Goal: Task Accomplishment & Management: Use online tool/utility

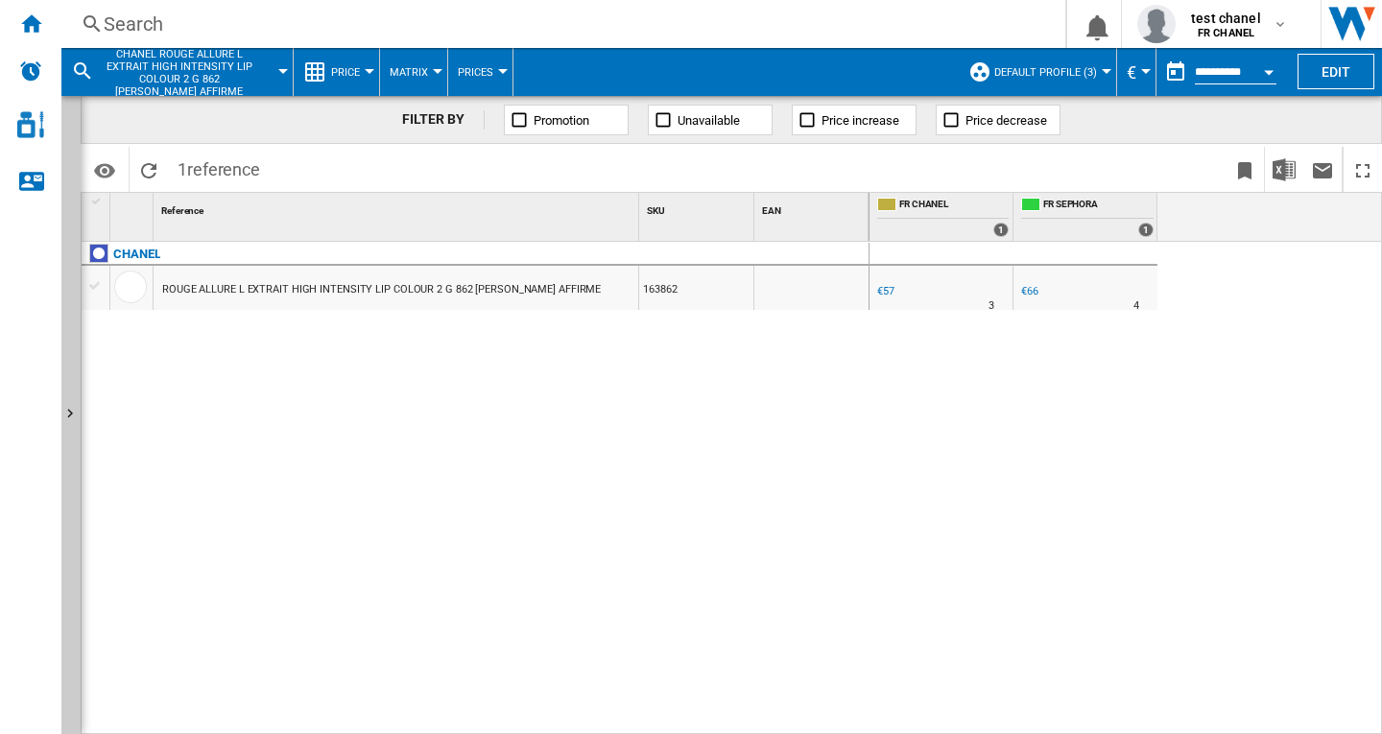
click at [158, 10] on div "Search Search 0 test chanel FR CHANEL FR CHANEL My settings Logout" at bounding box center [721, 24] width 1320 height 48
click at [158, 20] on div "Search" at bounding box center [560, 24] width 912 height 27
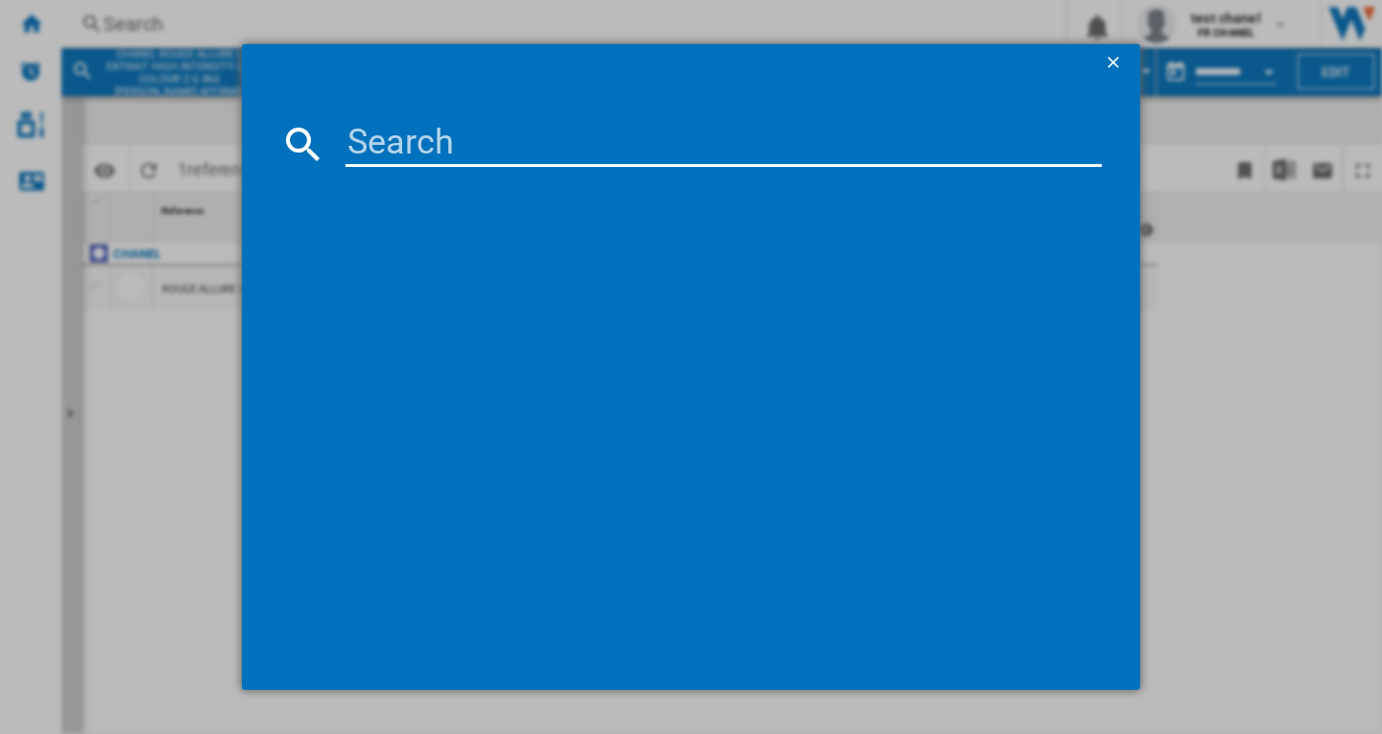
click at [362, 141] on input at bounding box center [723, 144] width 756 height 46
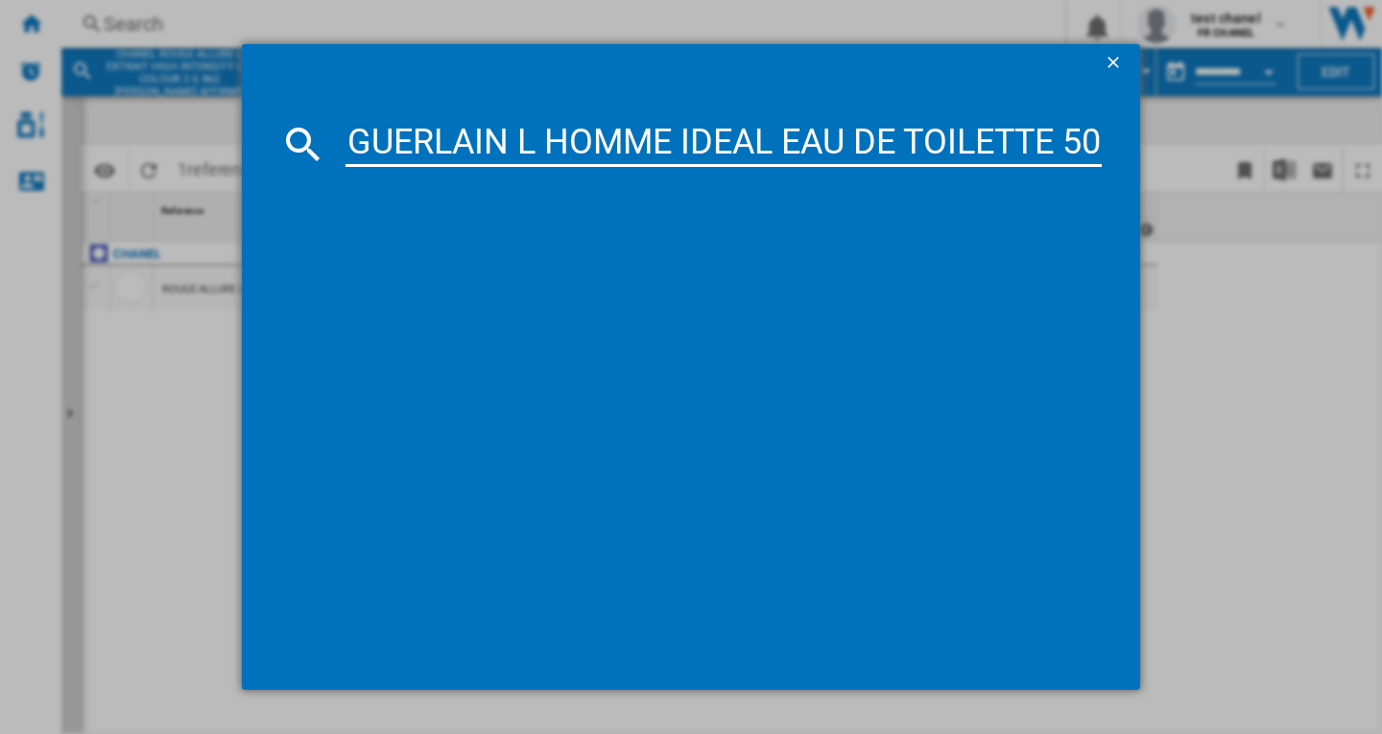
scroll to position [0, 73]
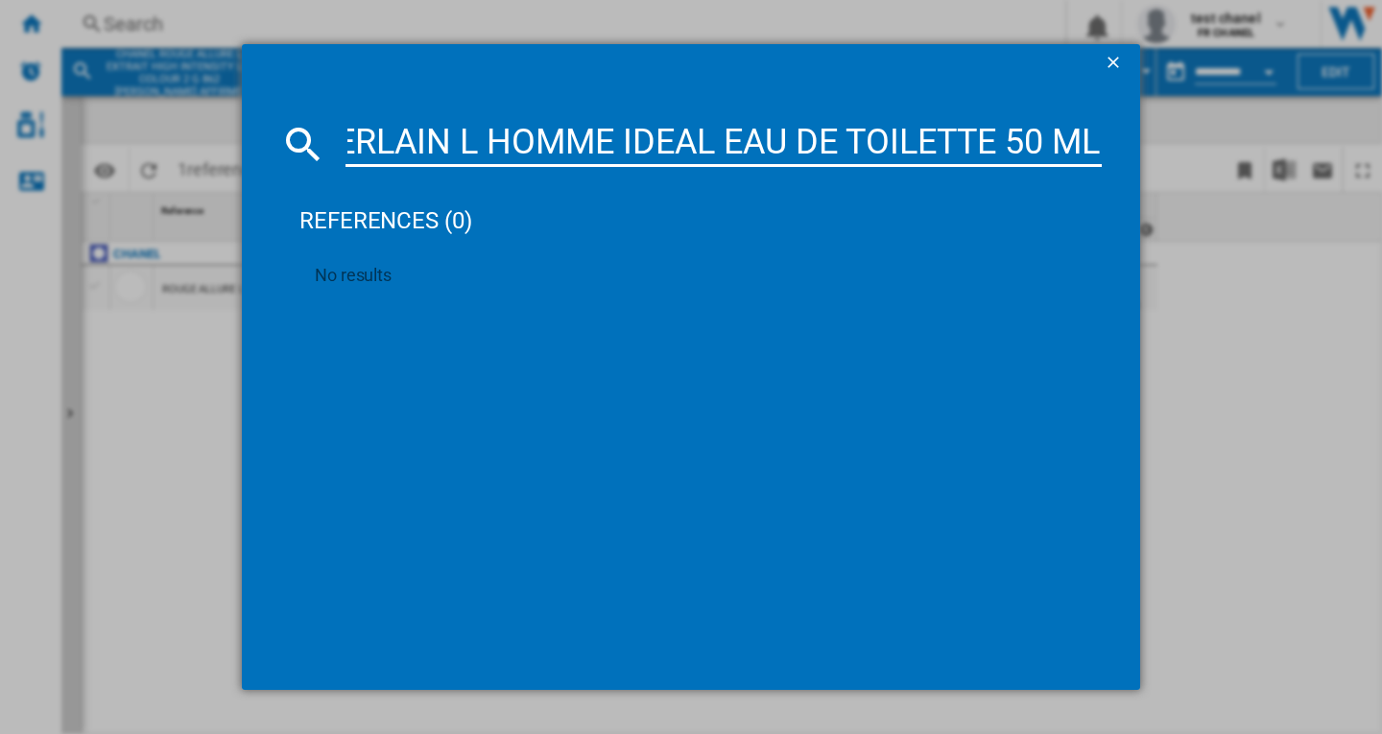
type input "GUERLAIN L HOMME IDEAL EAU DE TOILETTE 50 ML"
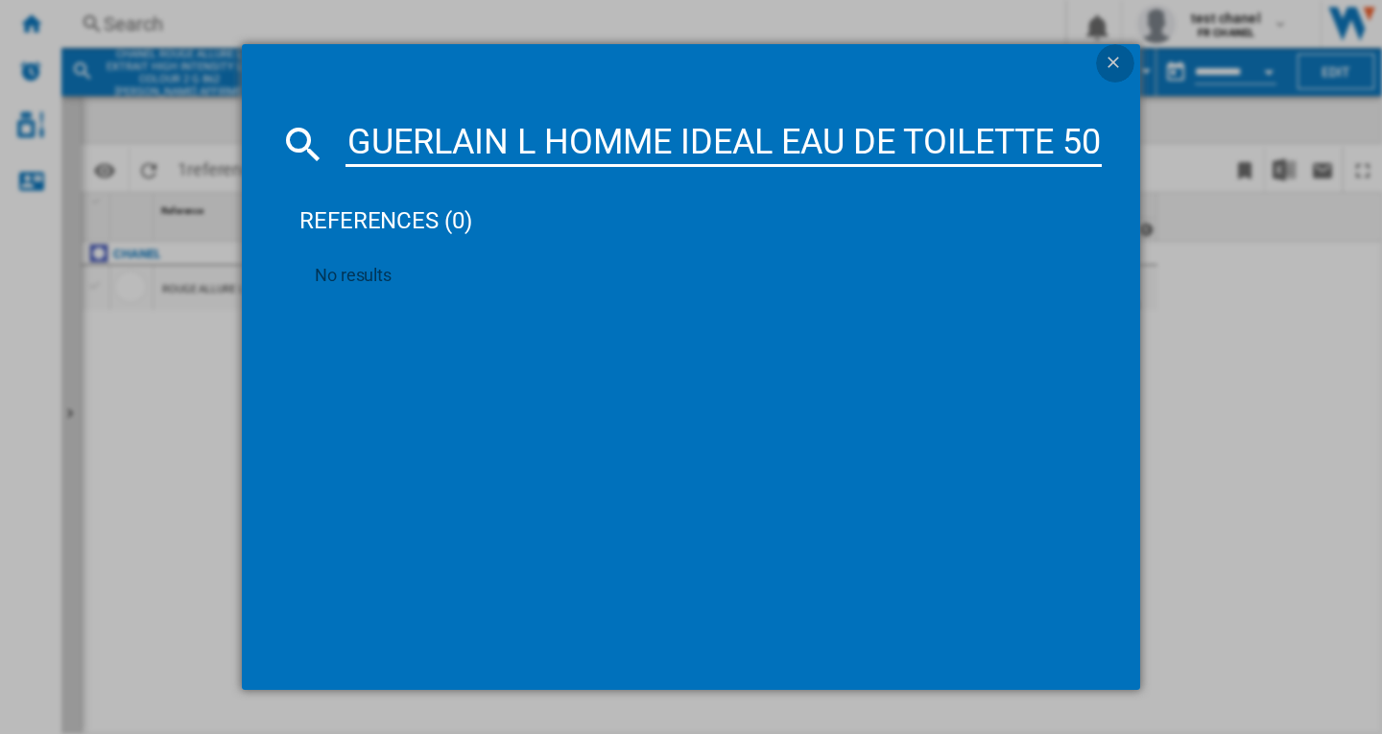
click at [1113, 64] on ng-md-icon "getI18NText('BUTTONS.CLOSE_DIALOG')" at bounding box center [1115, 64] width 23 height 23
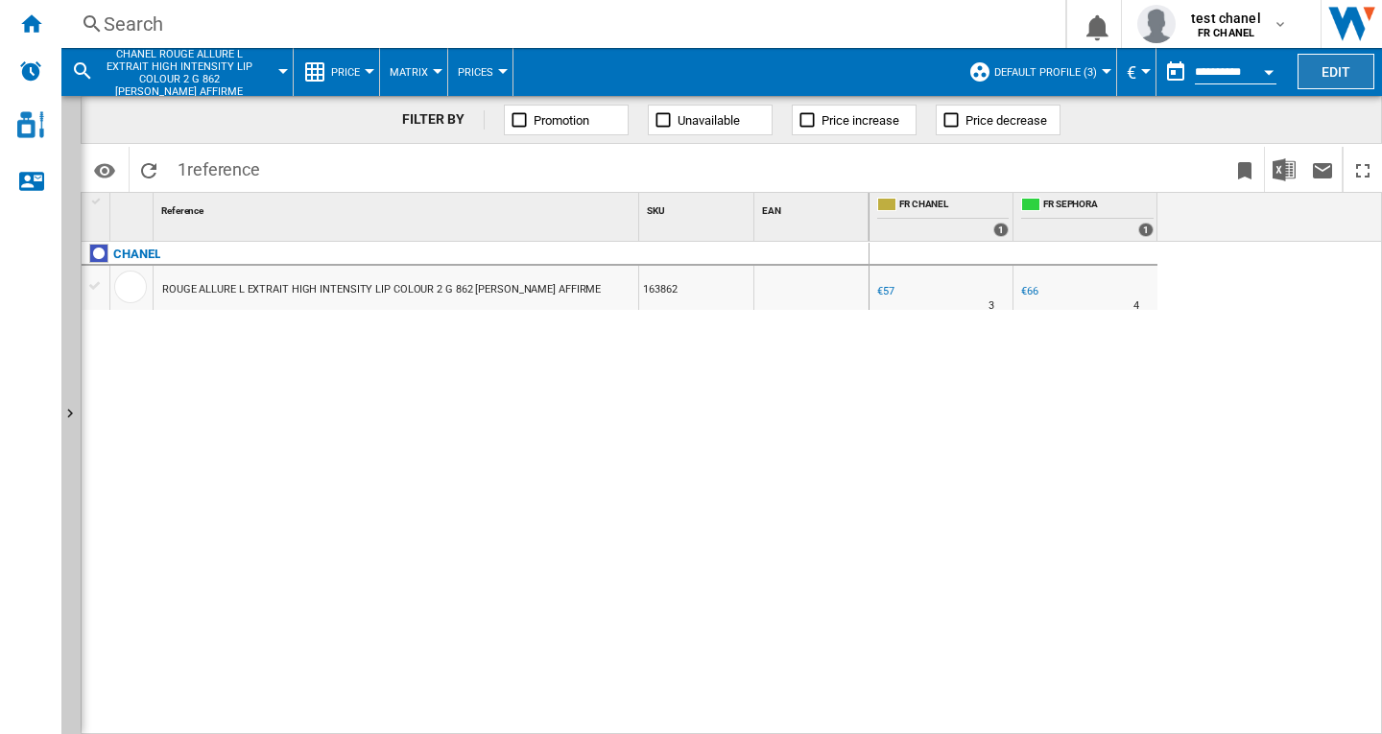
click at [1317, 73] on button "Edit" at bounding box center [1335, 72] width 77 height 36
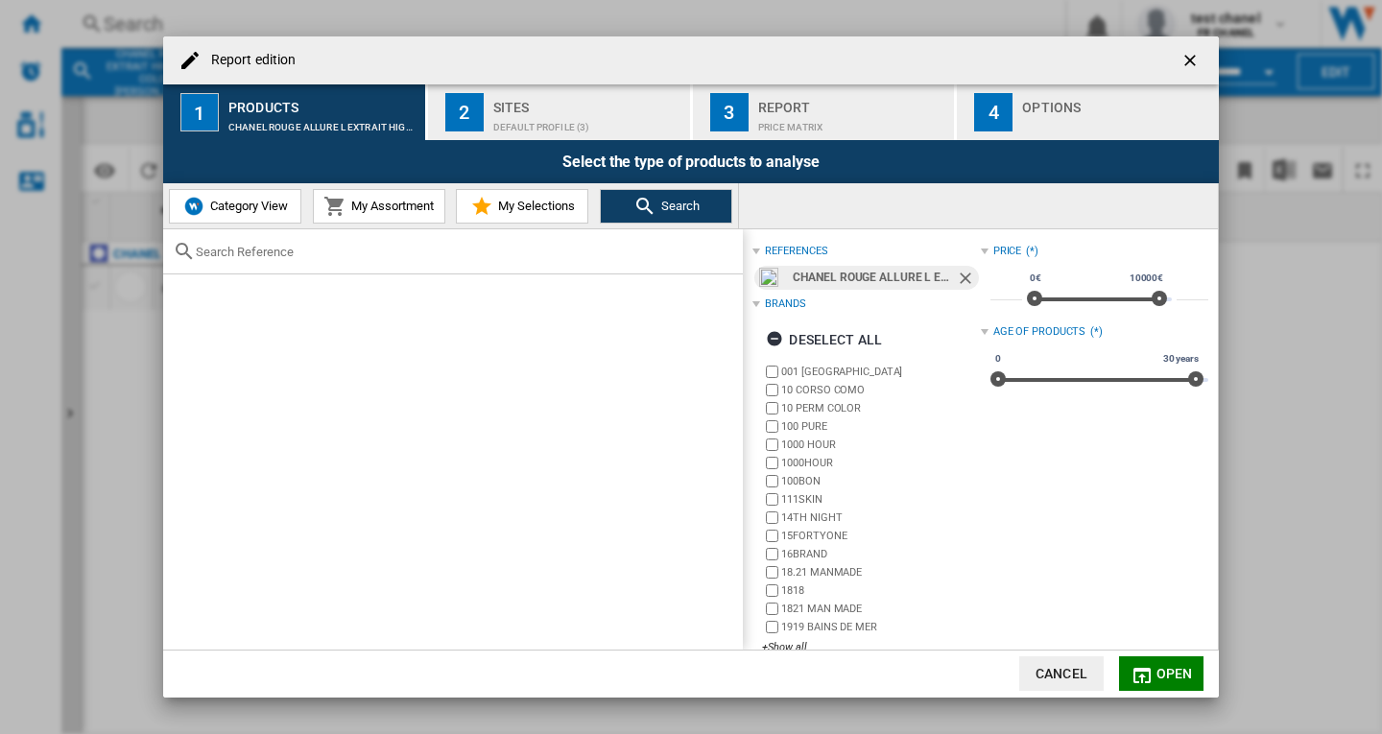
click at [364, 199] on span "My Assortment" at bounding box center [389, 206] width 87 height 14
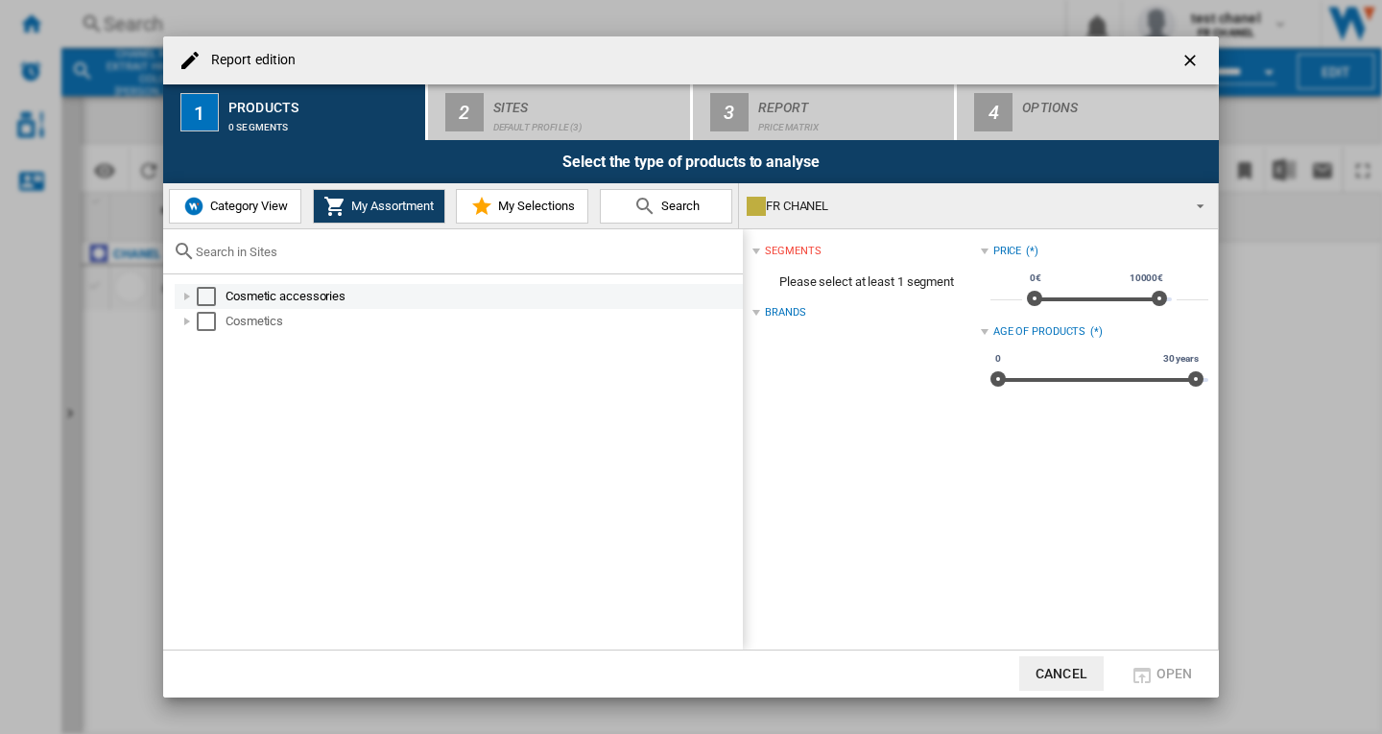
click at [205, 293] on div "Select" at bounding box center [206, 296] width 19 height 19
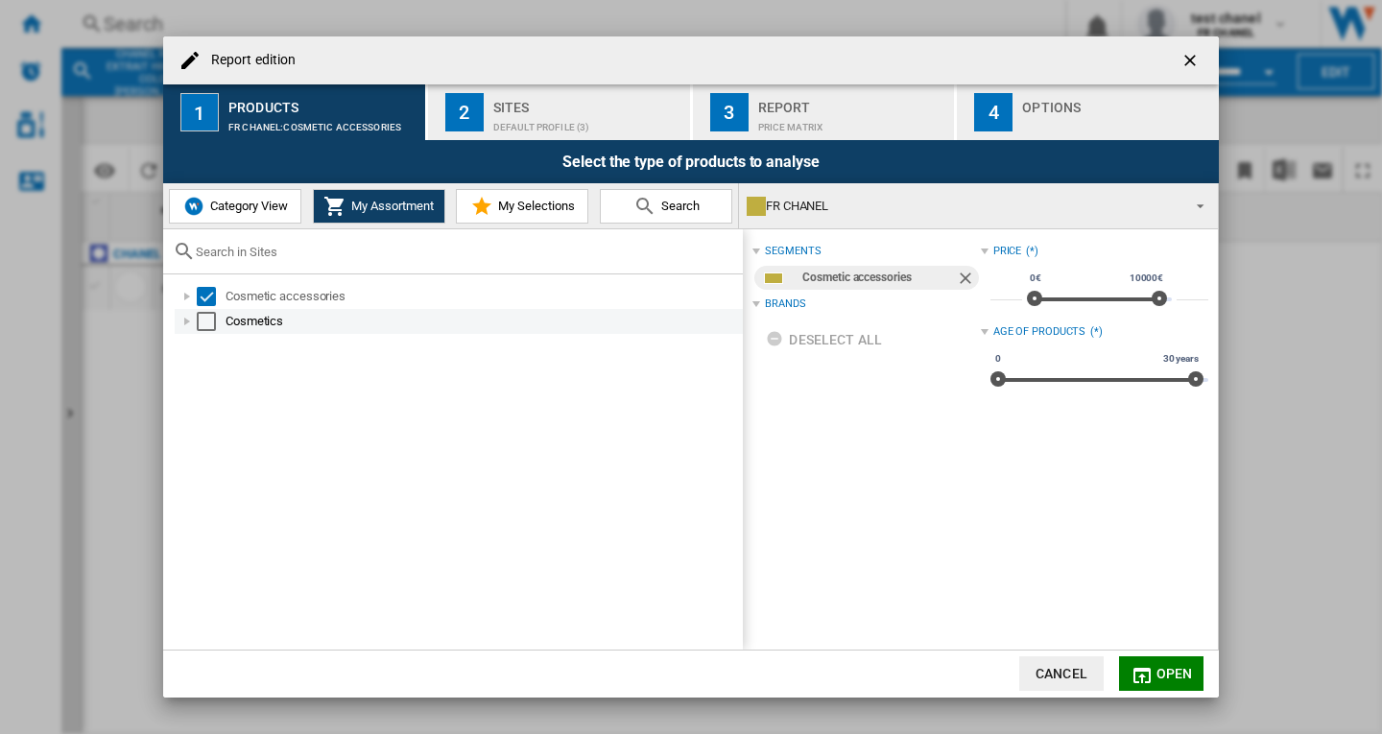
click at [203, 320] on div "Select" at bounding box center [206, 321] width 19 height 19
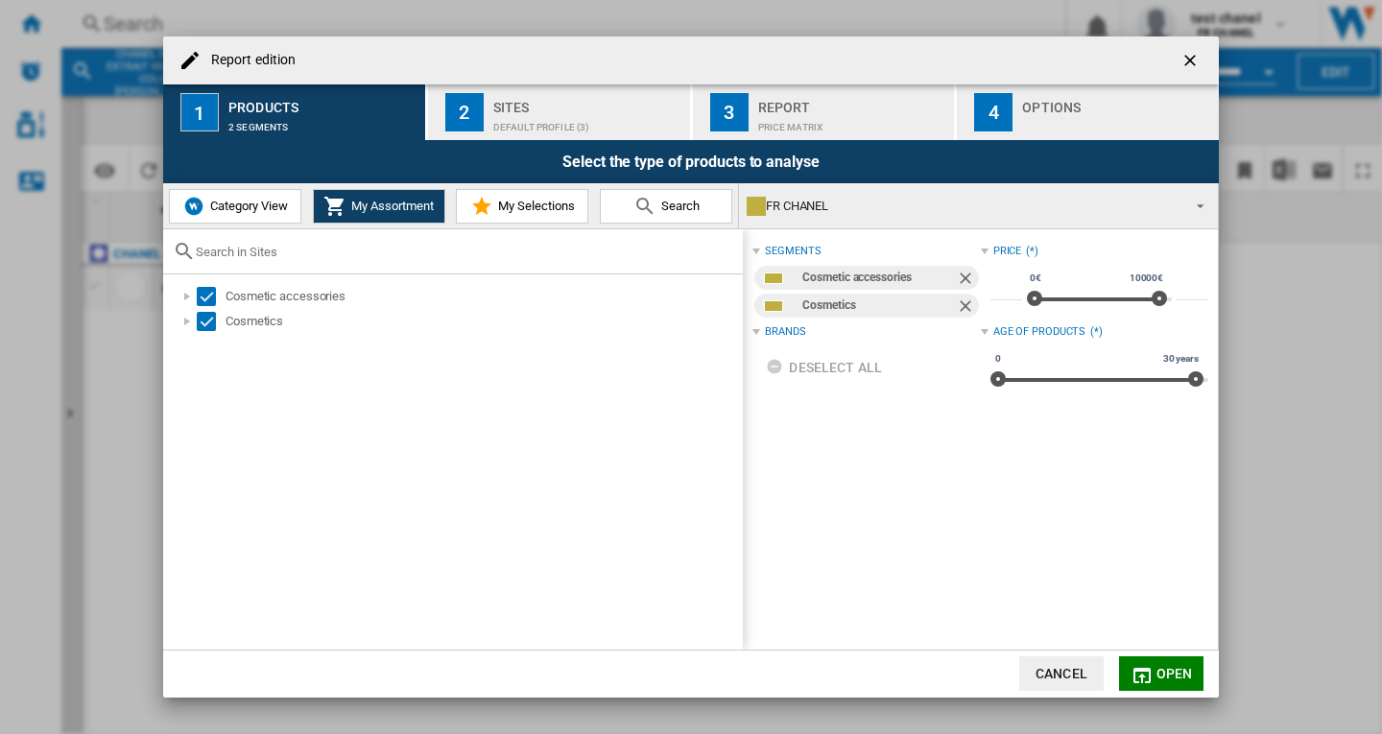
click at [483, 111] on div "2" at bounding box center [464, 112] width 38 height 38
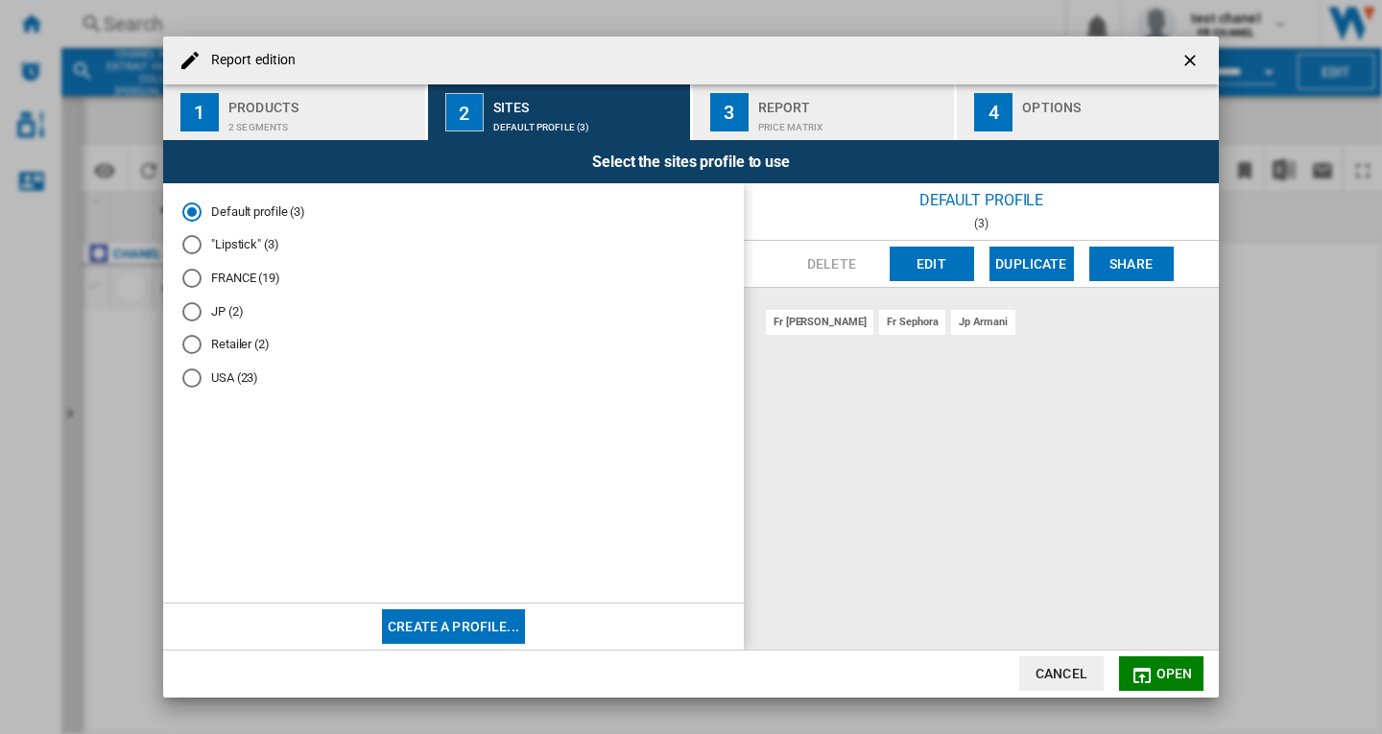
click at [231, 279] on md-radio-button "FRANCE (19)" at bounding box center [453, 279] width 542 height 18
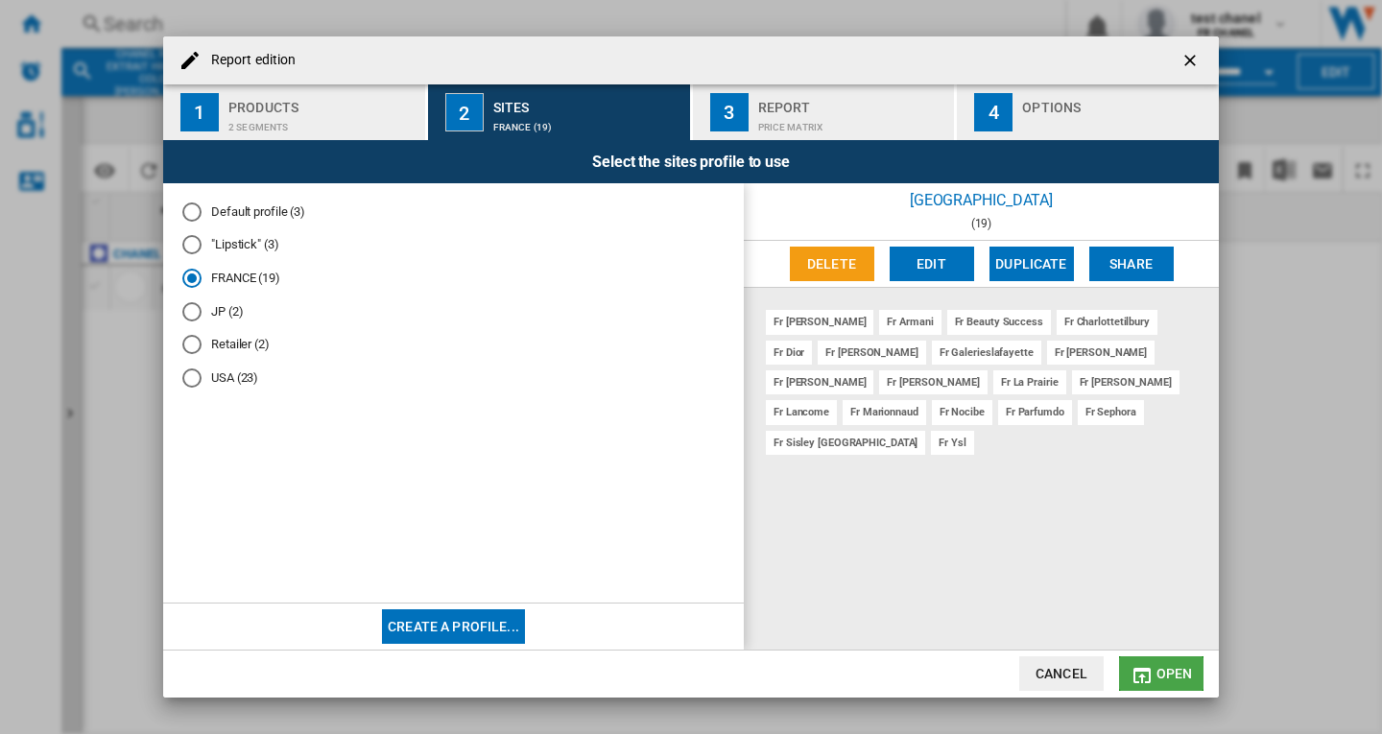
click at [1153, 676] on button "Open" at bounding box center [1161, 673] width 84 height 35
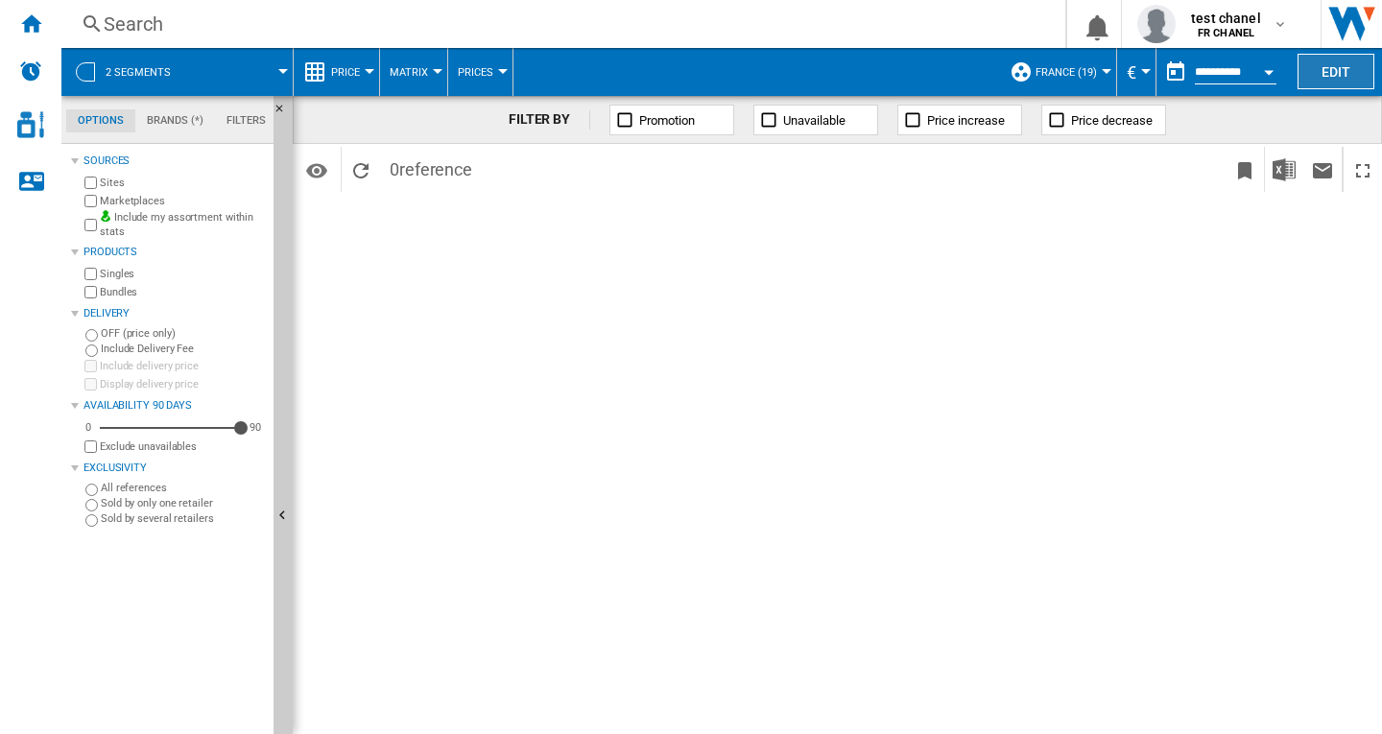
click at [1320, 74] on button "Edit" at bounding box center [1335, 72] width 77 height 36
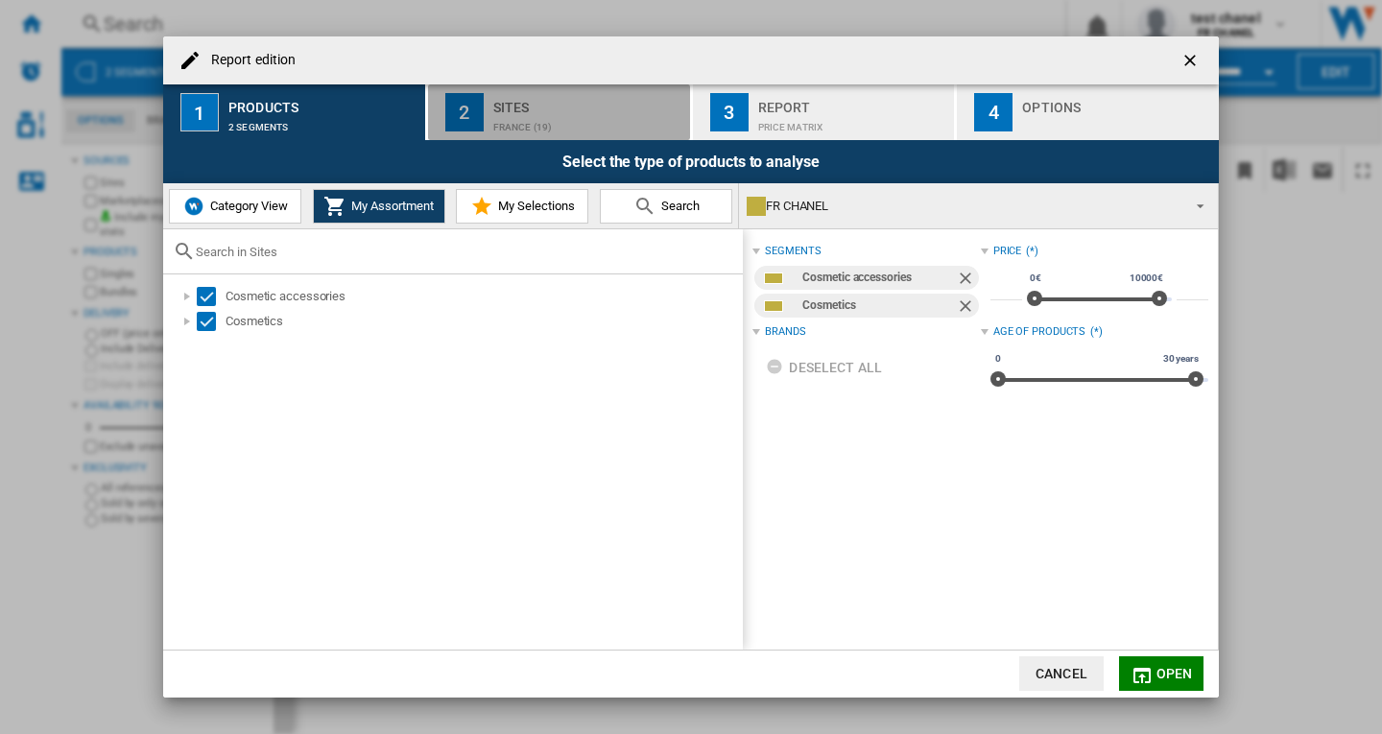
click at [517, 112] on div "FRANCE (19)" at bounding box center [587, 122] width 189 height 20
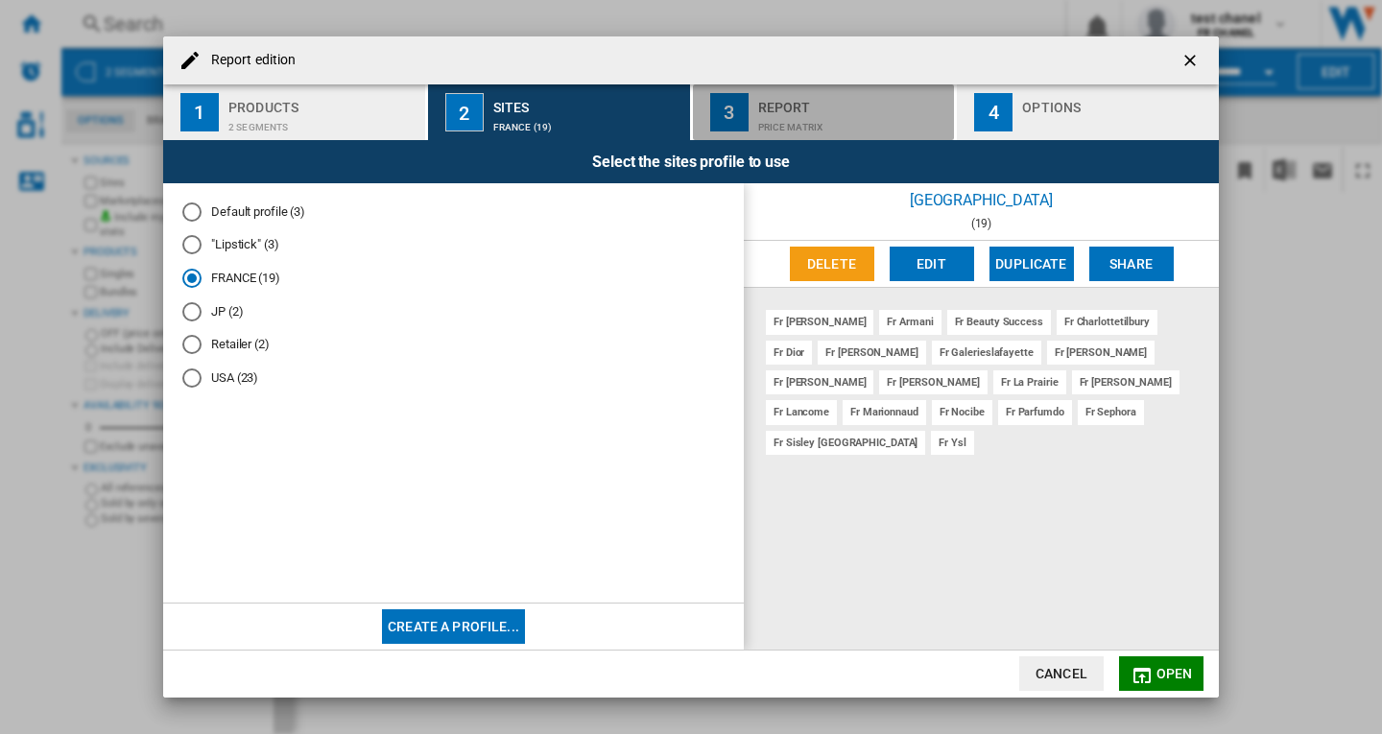
click at [798, 114] on div "Price Matrix" at bounding box center [852, 122] width 189 height 20
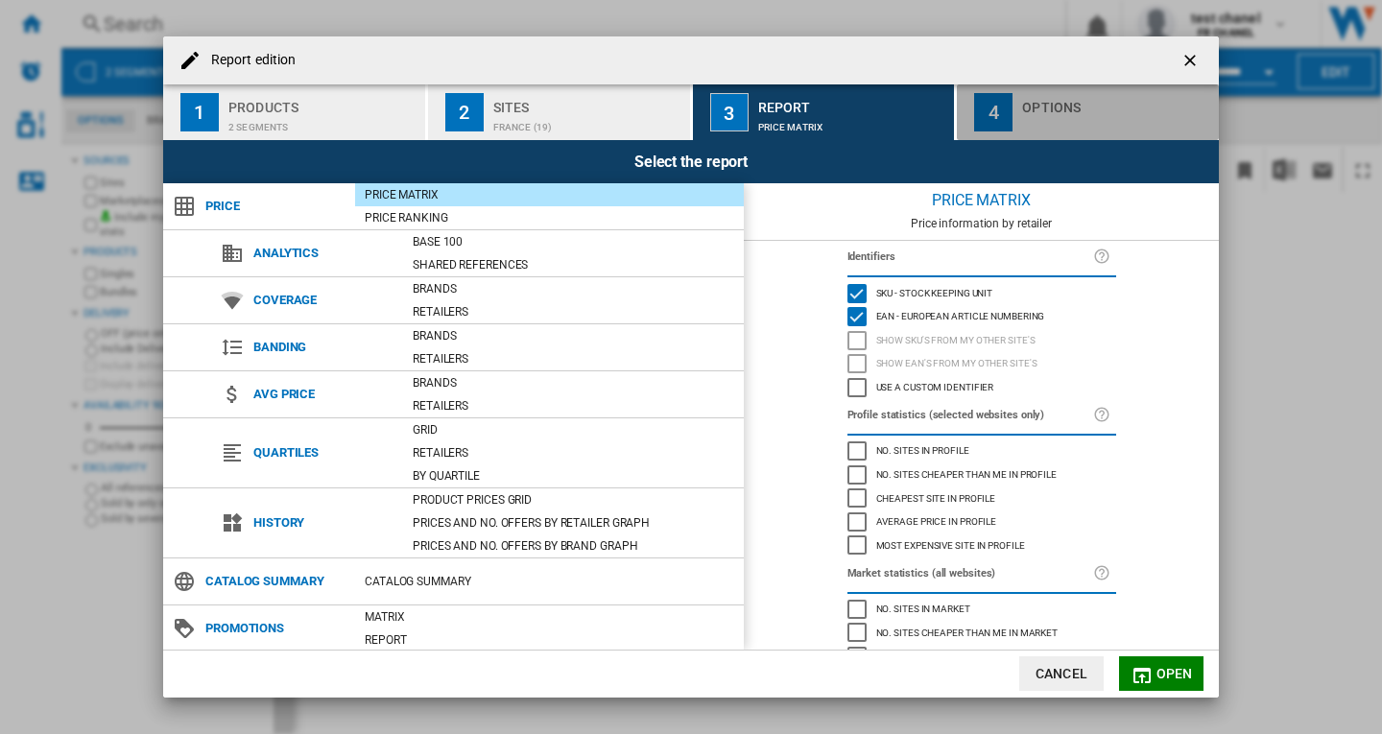
click at [1043, 111] on div "Options" at bounding box center [1116, 102] width 189 height 20
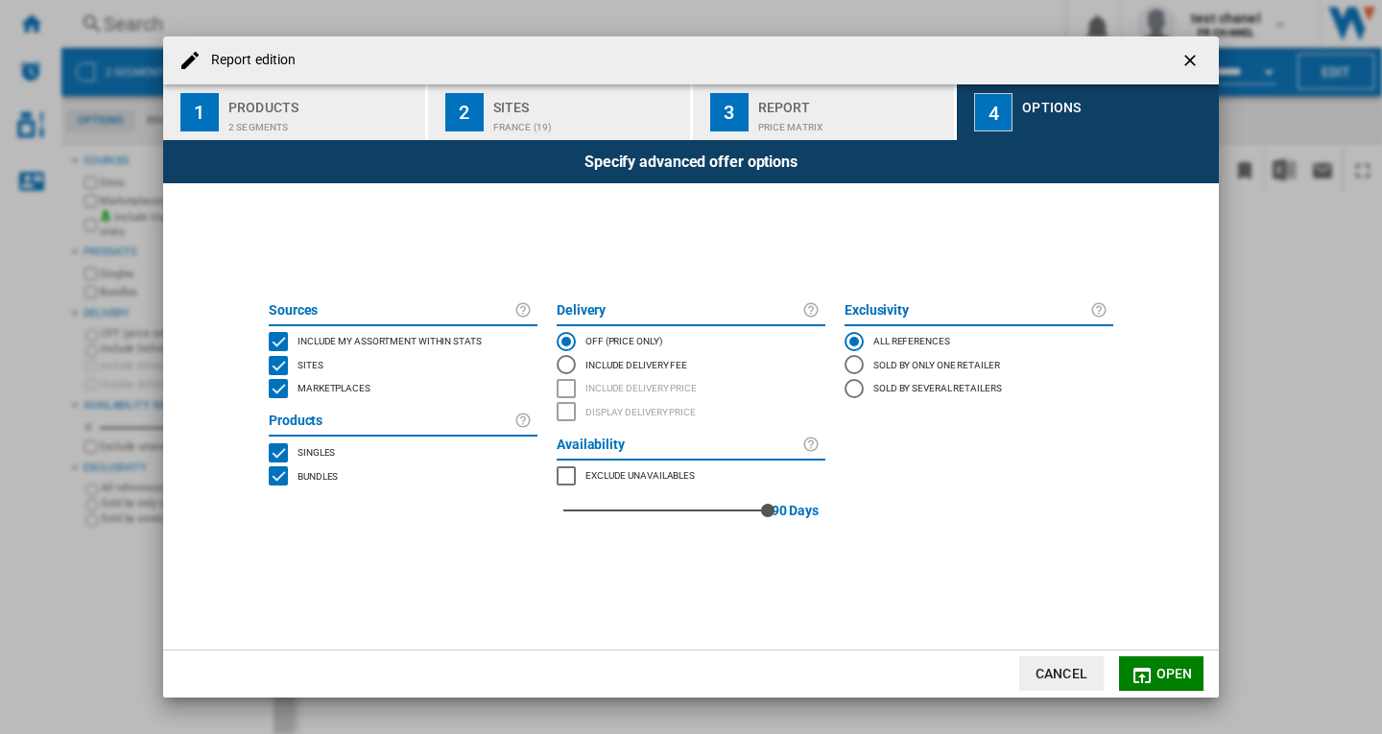
click at [1158, 672] on span "Open" at bounding box center [1174, 673] width 36 height 15
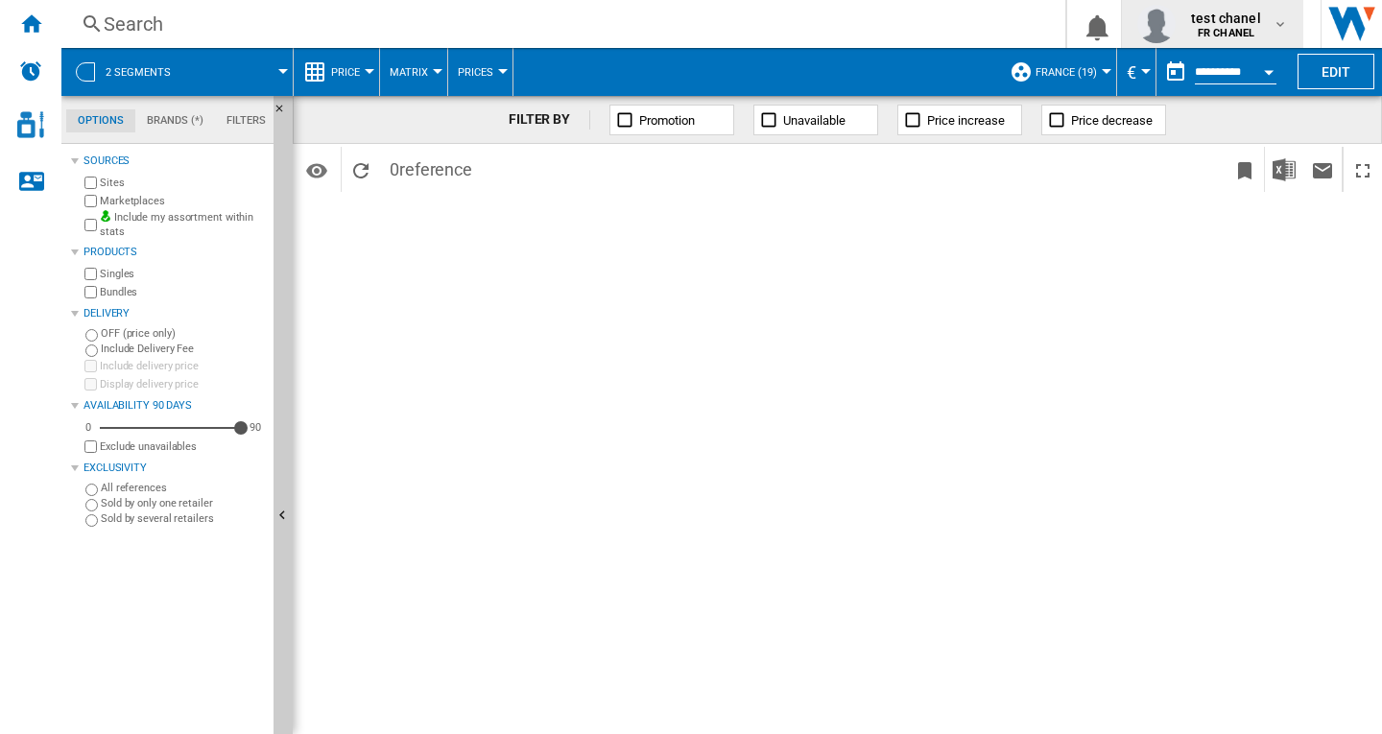
click at [1200, 27] on b "FR CHANEL" at bounding box center [1226, 33] width 57 height 12
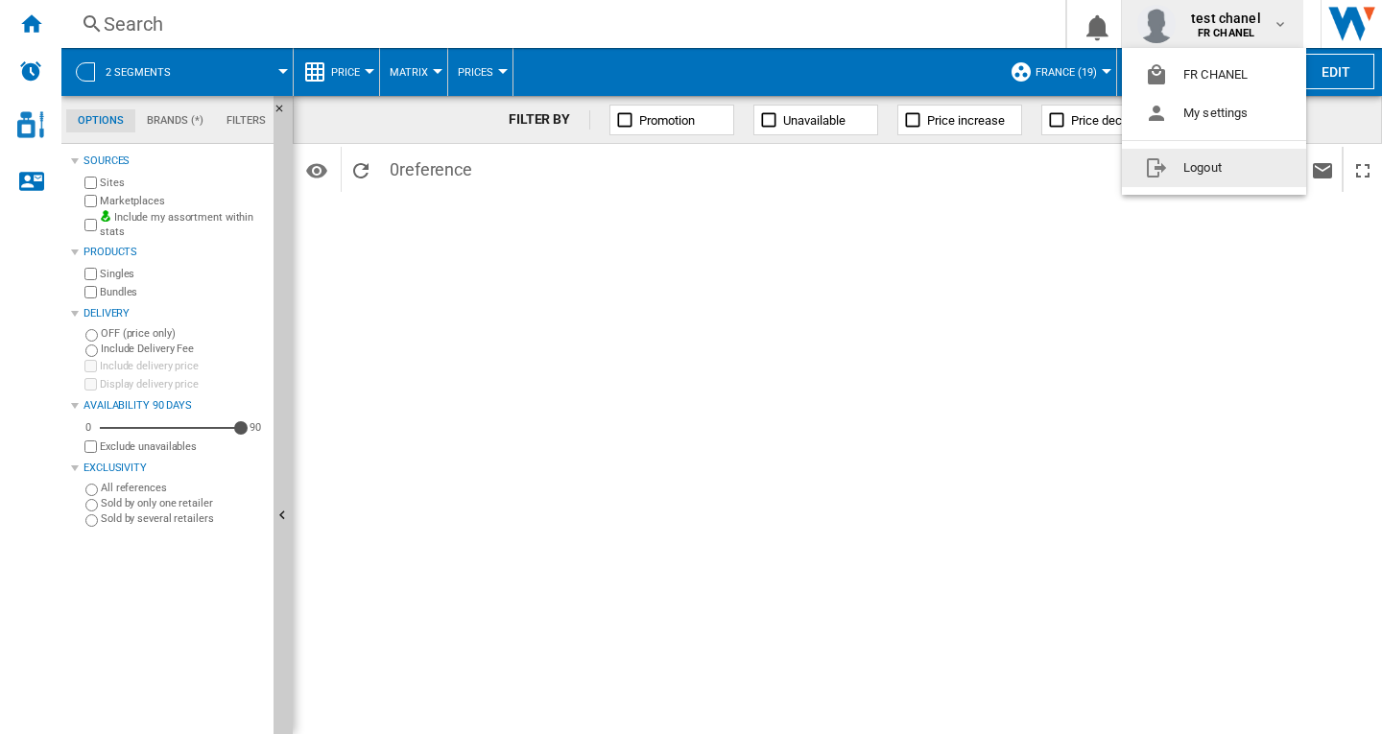
click at [1199, 158] on button "Logout" at bounding box center [1214, 168] width 184 height 38
